Goal: Browse casually

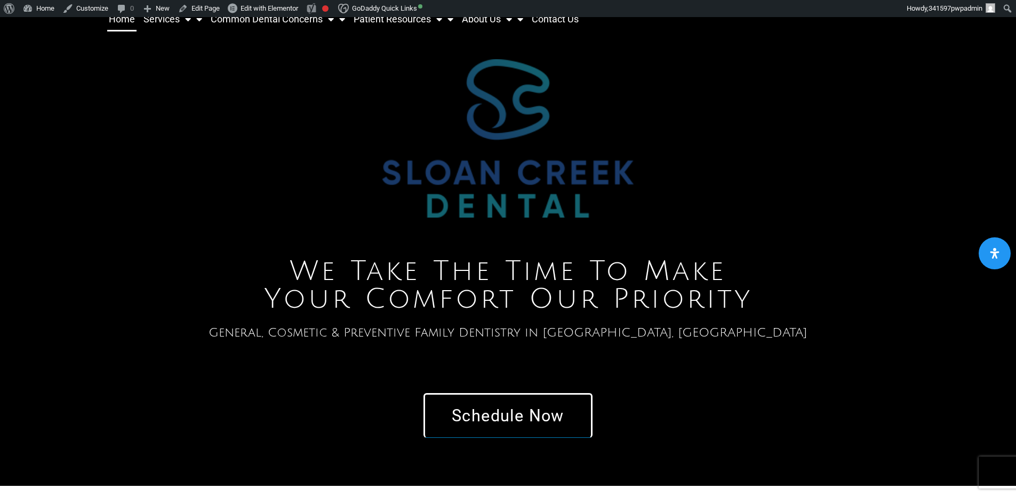
scroll to position [46, 0]
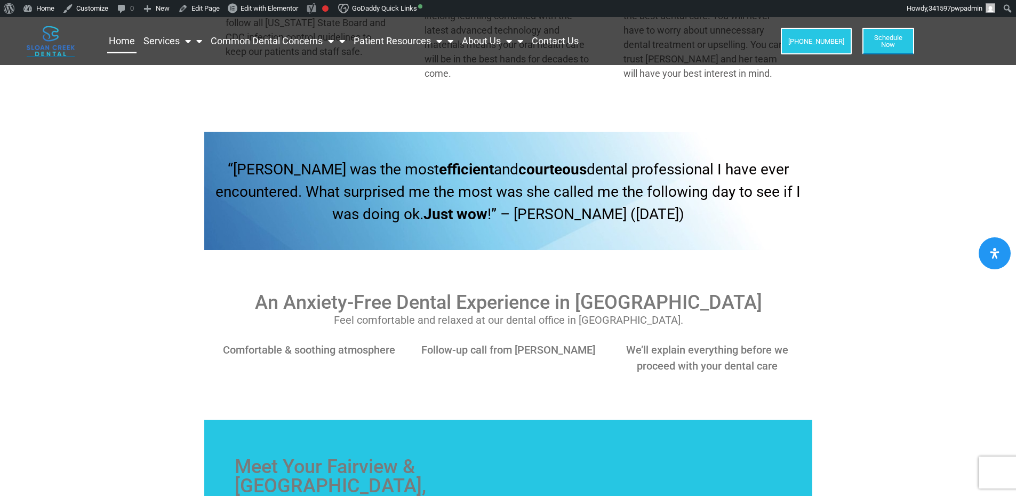
scroll to position [1486, 0]
